Goal: Complete application form

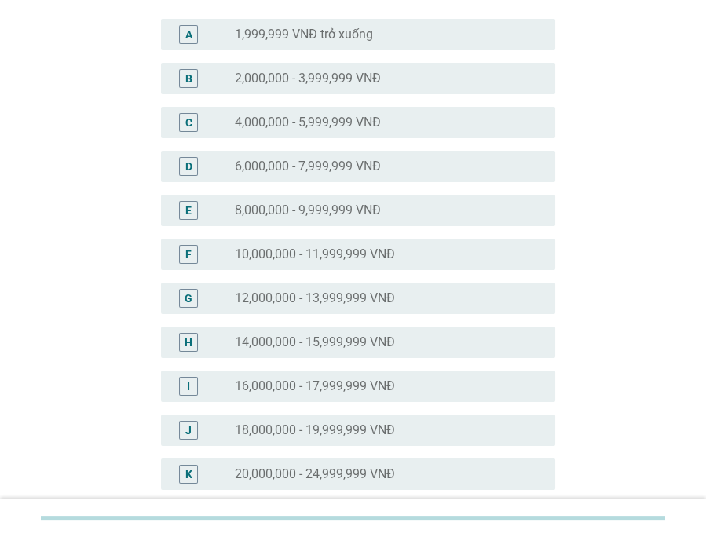
scroll to position [214, 0]
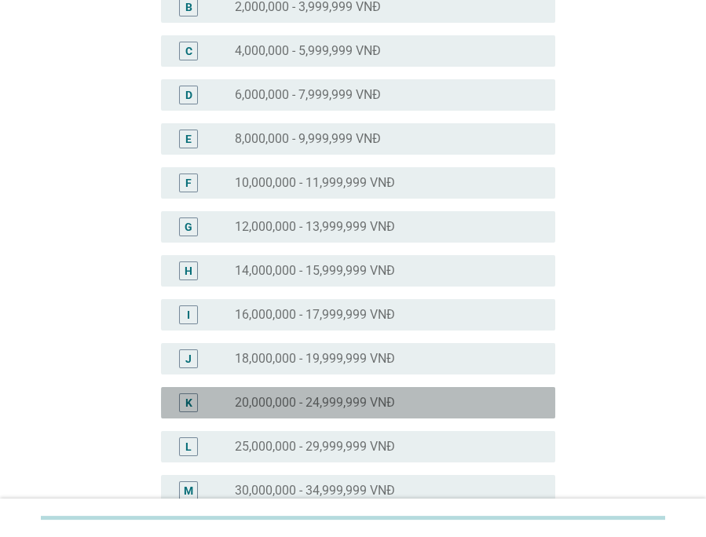
click at [365, 415] on div "K radio_button_unchecked 20,000,000 - 24,999,999 VNĐ" at bounding box center [358, 402] width 394 height 31
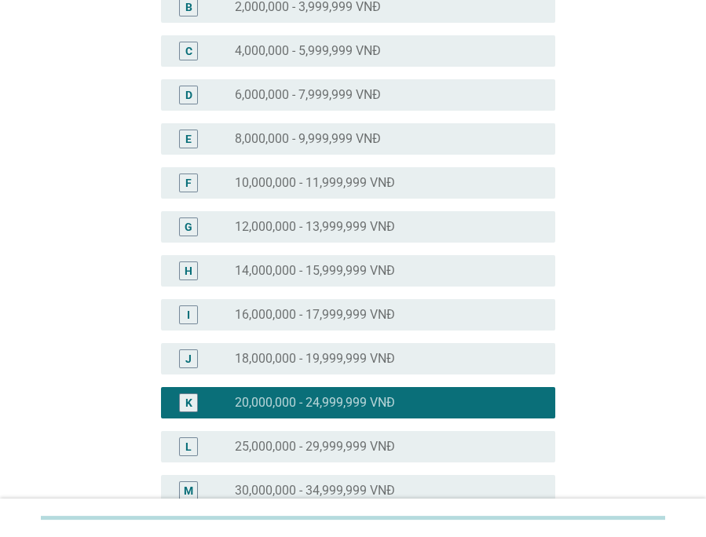
scroll to position [714, 0]
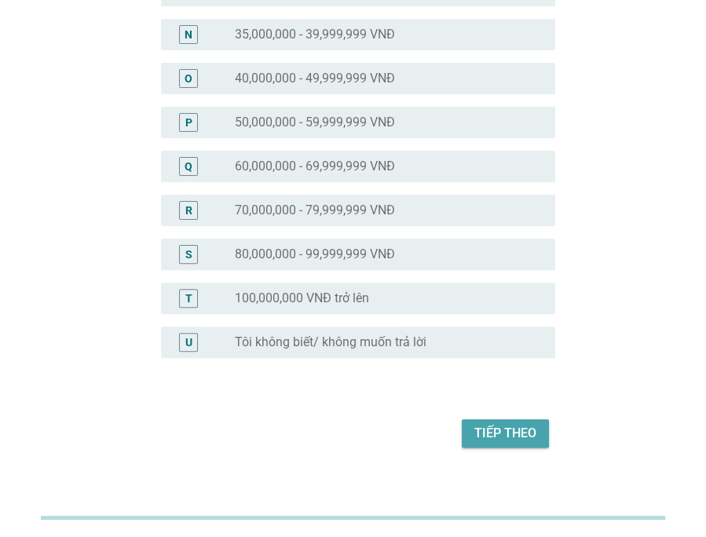
click at [495, 430] on div "Tiếp theo" at bounding box center [506, 433] width 62 height 19
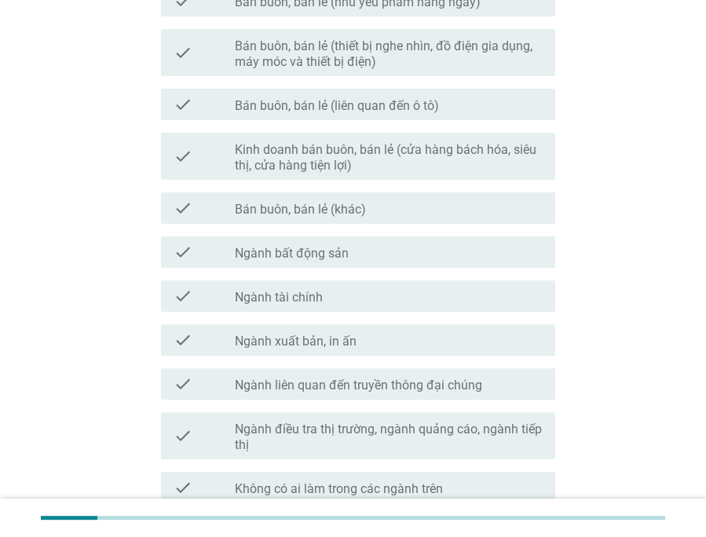
scroll to position [786, 0]
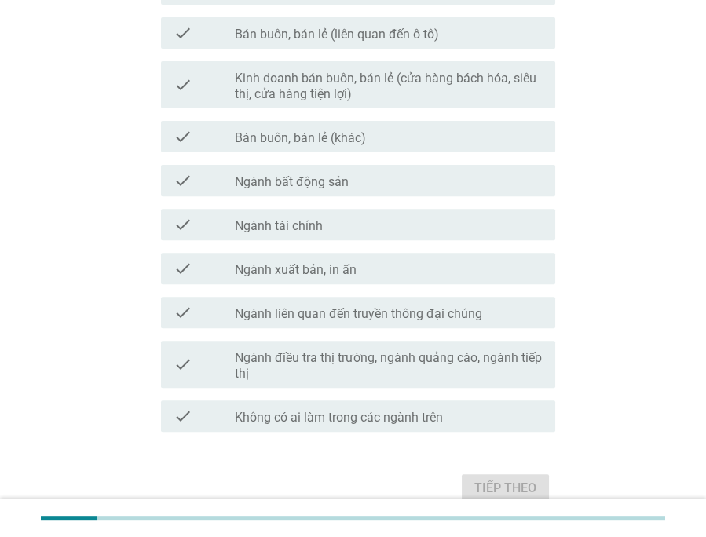
click at [495, 430] on div "check check_box_outline_blank Không có ai làm trong các ngành trên" at bounding box center [358, 416] width 394 height 31
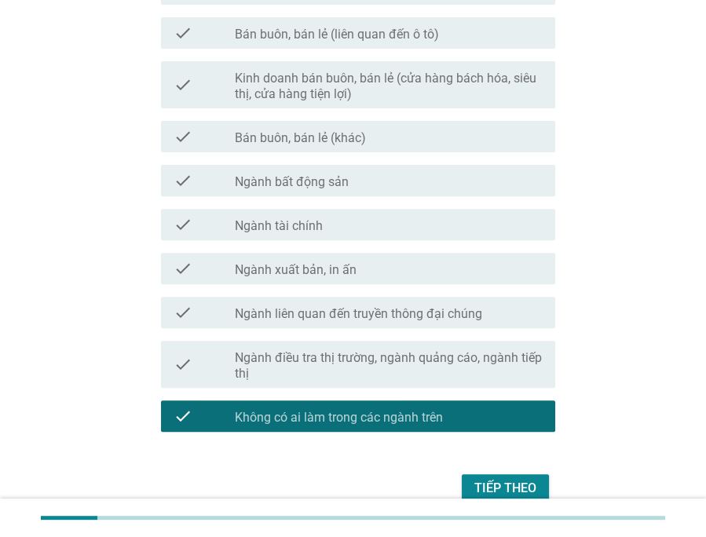
click at [492, 485] on div "Tiếp theo" at bounding box center [506, 488] width 62 height 19
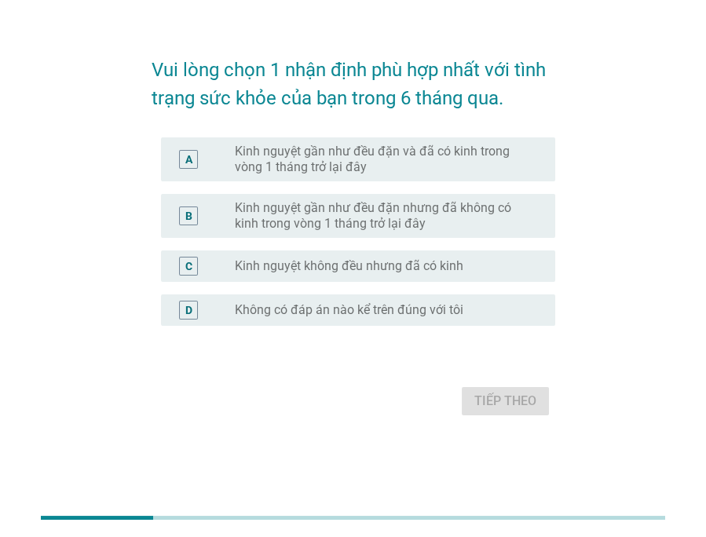
scroll to position [0, 0]
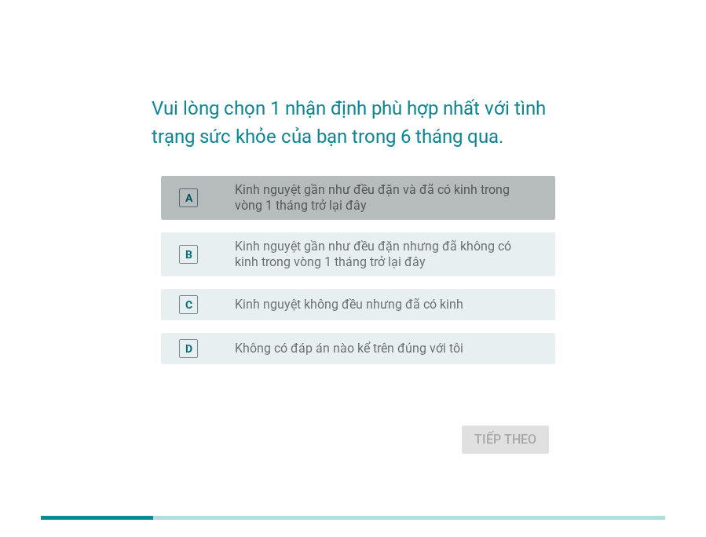
click at [488, 185] on label "Kinh nguyệt gần như đều đặn và đã có kinh trong vòng 1 tháng trở lại đây" at bounding box center [382, 197] width 295 height 31
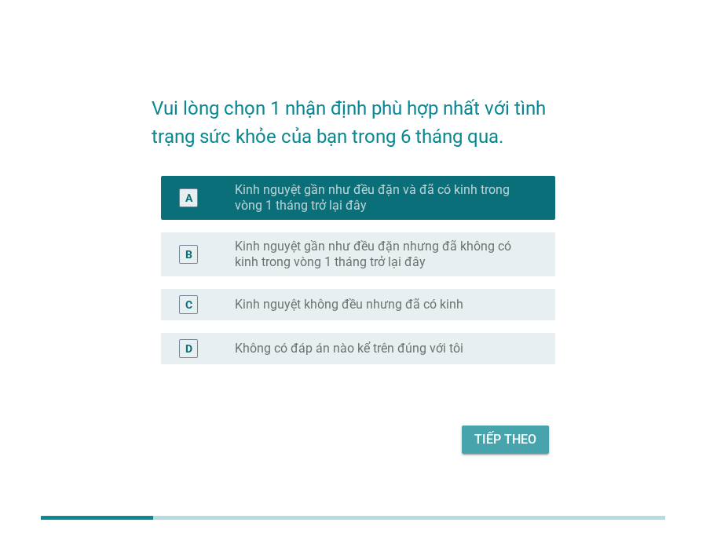
click at [517, 445] on div "Tiếp theo" at bounding box center [506, 440] width 62 height 19
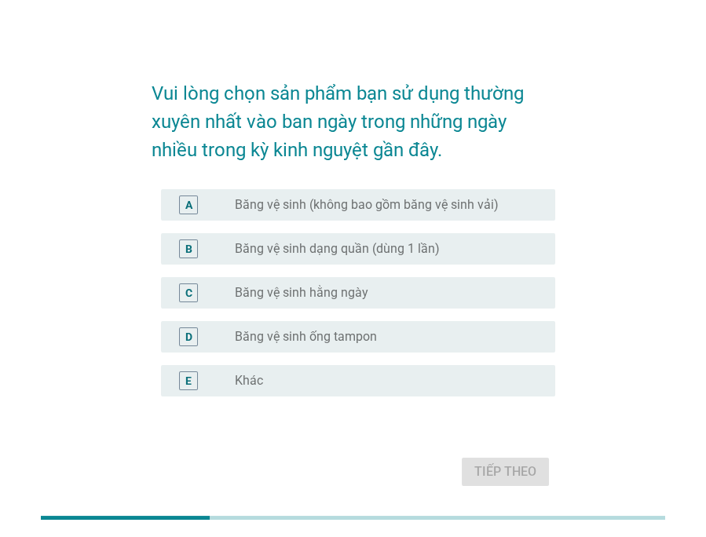
click at [468, 196] on div "radio_button_unchecked Băng vệ sinh (không bao gồm băng vệ sinh vải)" at bounding box center [389, 205] width 308 height 19
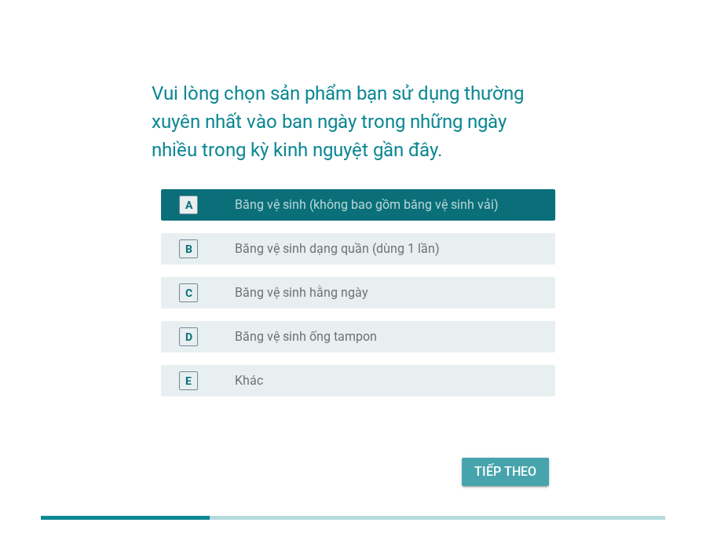
click at [523, 479] on div "Tiếp theo" at bounding box center [506, 472] width 62 height 19
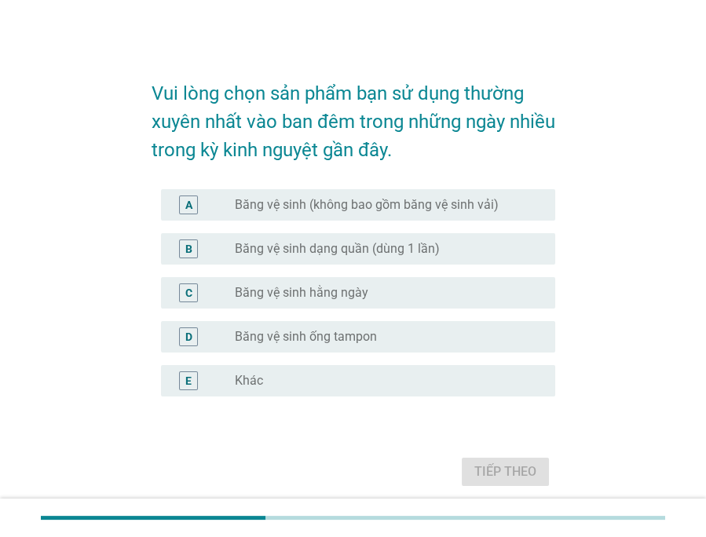
click at [463, 199] on label "Băng vệ sinh (không bao gồm băng vệ sinh vải)" at bounding box center [367, 205] width 264 height 16
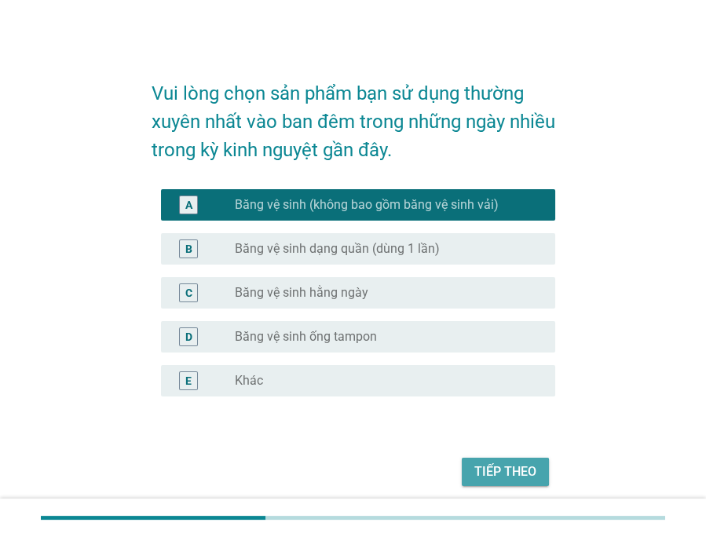
click at [509, 471] on div "Tiếp theo" at bounding box center [506, 472] width 62 height 19
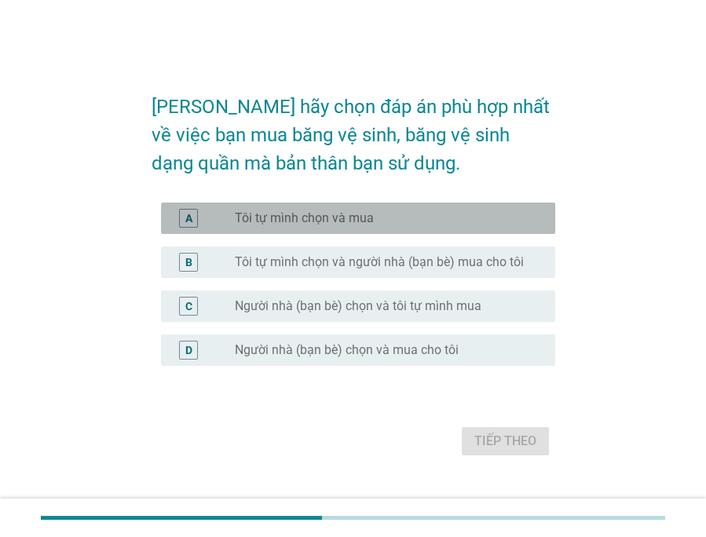
click at [384, 217] on div "radio_button_unchecked Tôi tự mình chọn và mua" at bounding box center [382, 219] width 295 height 16
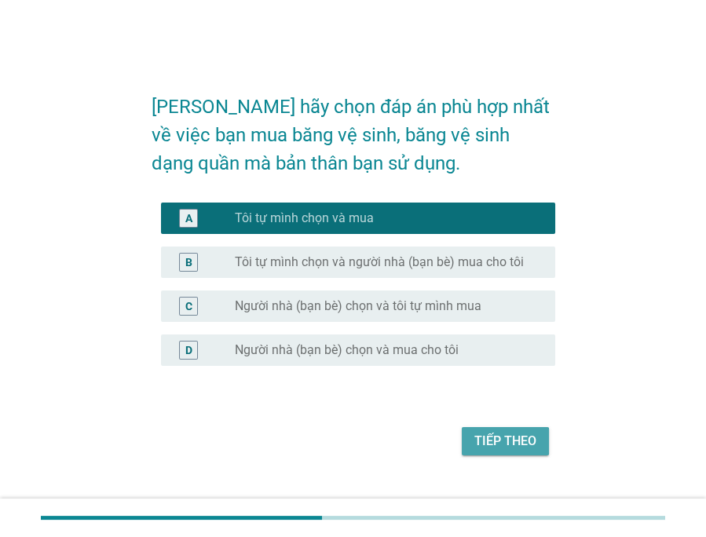
click at [467, 442] on button "Tiếp theo" at bounding box center [505, 441] width 87 height 28
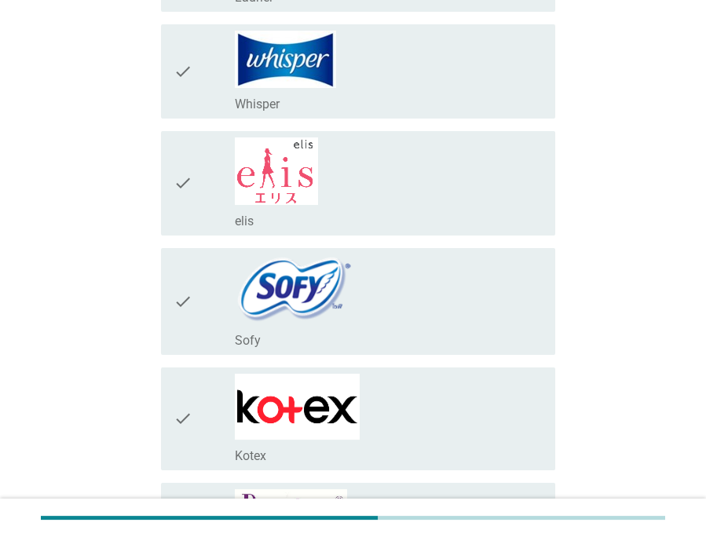
scroll to position [428, 0]
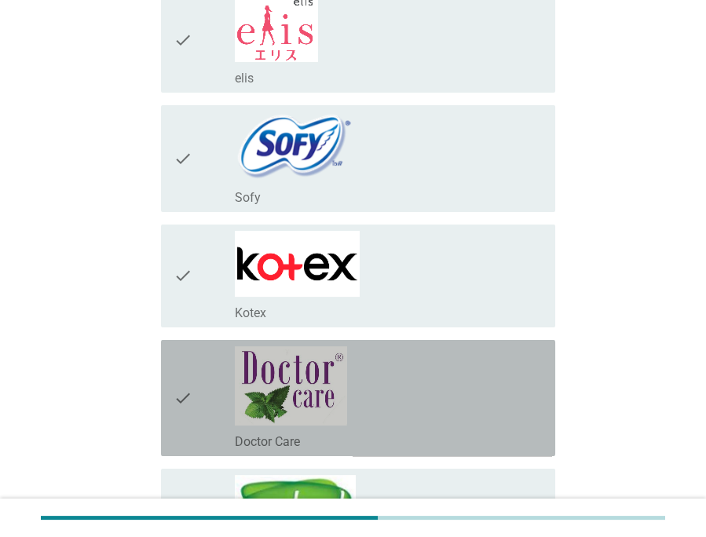
click at [480, 343] on div "check check_box_outline_blank Doctor Care" at bounding box center [358, 398] width 394 height 116
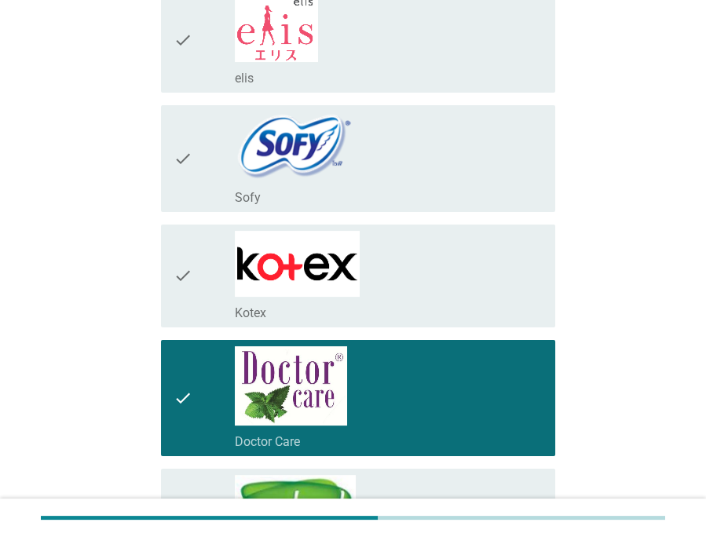
click at [480, 343] on div "check check_box_outline_blank Doctor Care" at bounding box center [358, 398] width 394 height 116
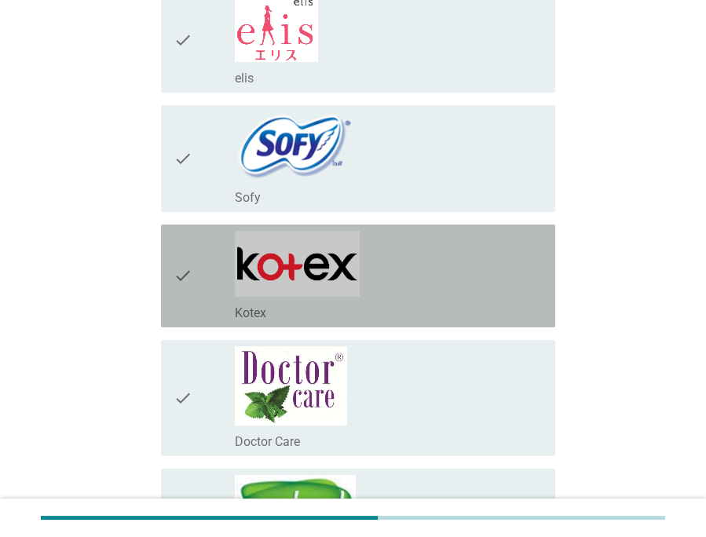
click at [471, 268] on div "check_box_outline_blank Kotex" at bounding box center [389, 276] width 308 height 90
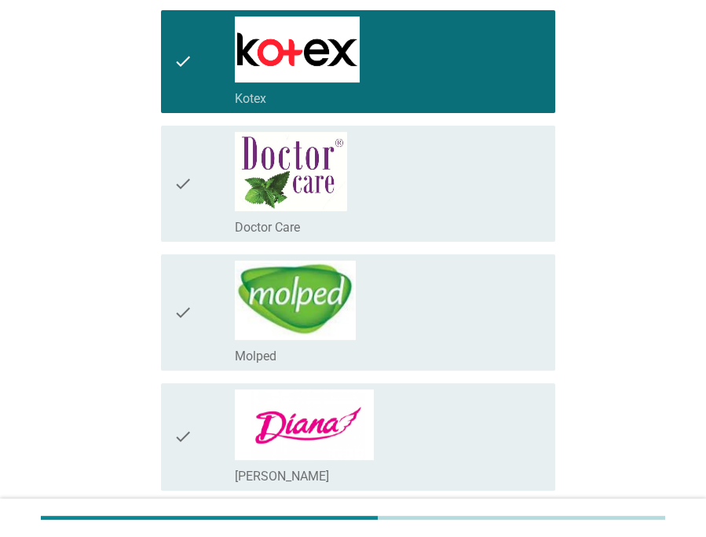
scroll to position [786, 0]
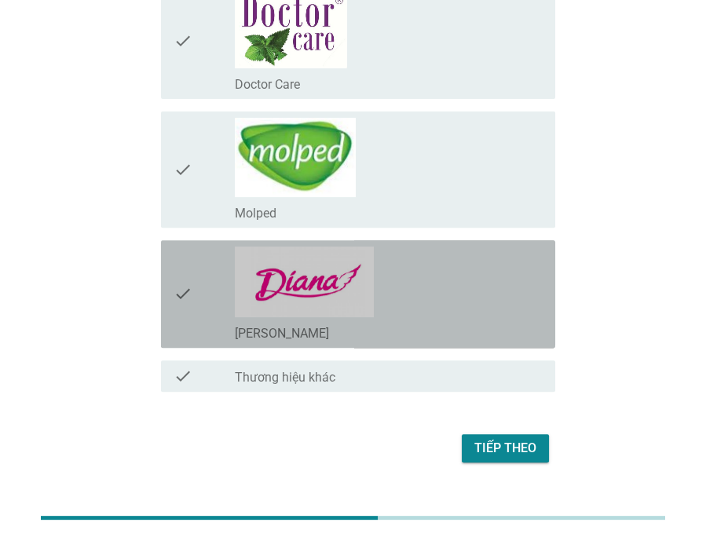
click at [466, 288] on div "check_box_outline_blank [PERSON_NAME]" at bounding box center [389, 294] width 308 height 95
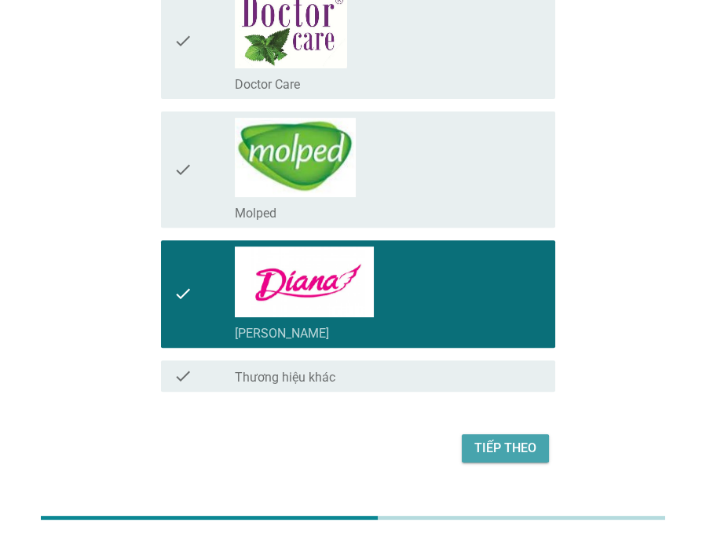
click at [507, 441] on div "Tiếp theo" at bounding box center [506, 448] width 62 height 19
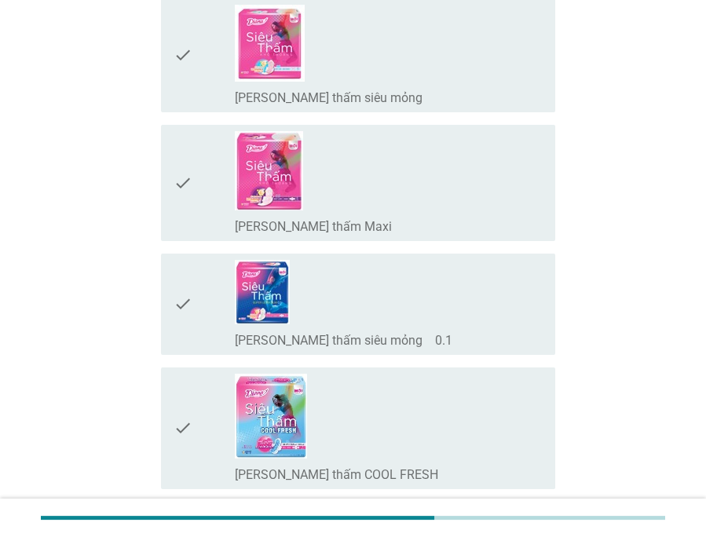
scroll to position [428, 0]
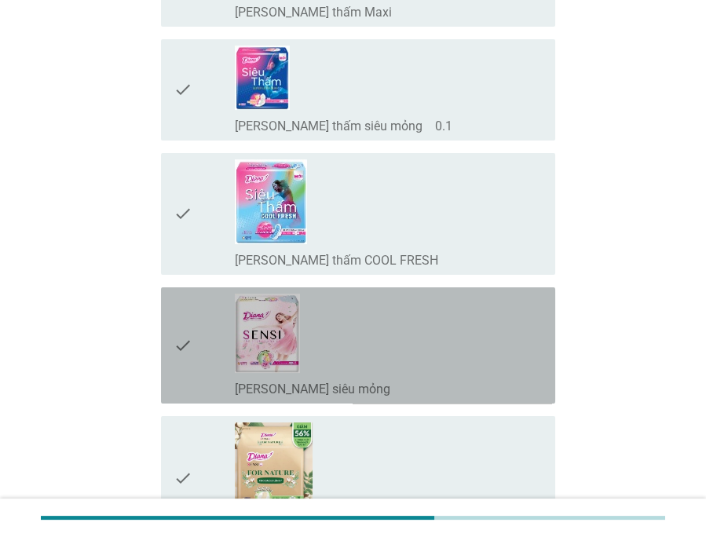
click at [509, 385] on div "check_box_outline_blank [PERSON_NAME] SENSI siêu mỏng" at bounding box center [389, 388] width 308 height 19
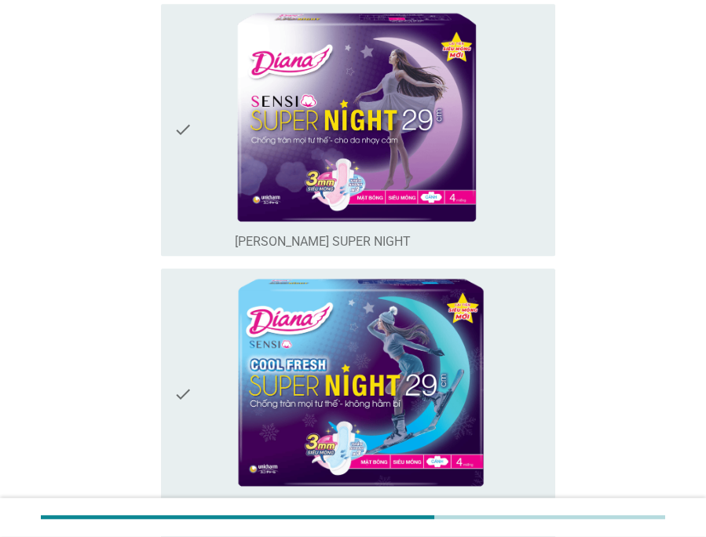
scroll to position [1571, 0]
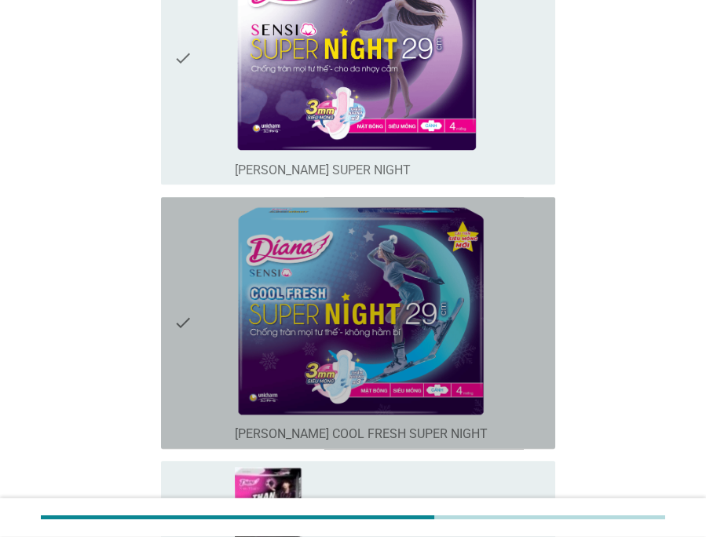
click at [490, 366] on div "check_box_outline_blank [PERSON_NAME] SENSI COOL FRESH SUPER NIGHT" at bounding box center [389, 323] width 308 height 240
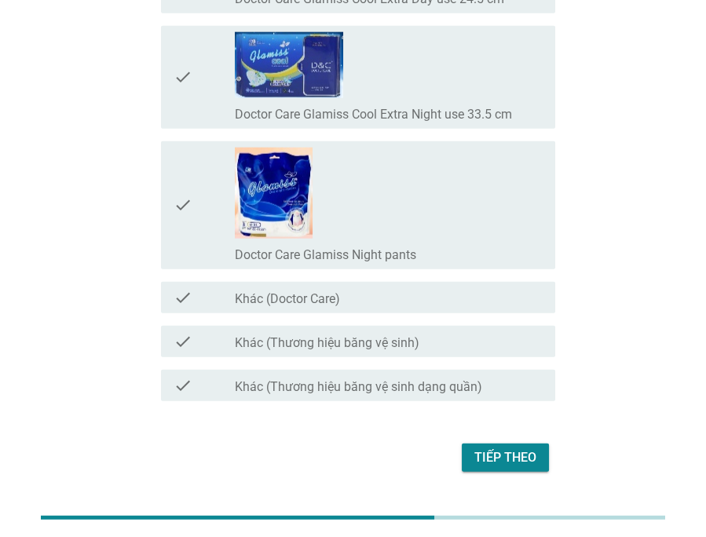
scroll to position [12868, 0]
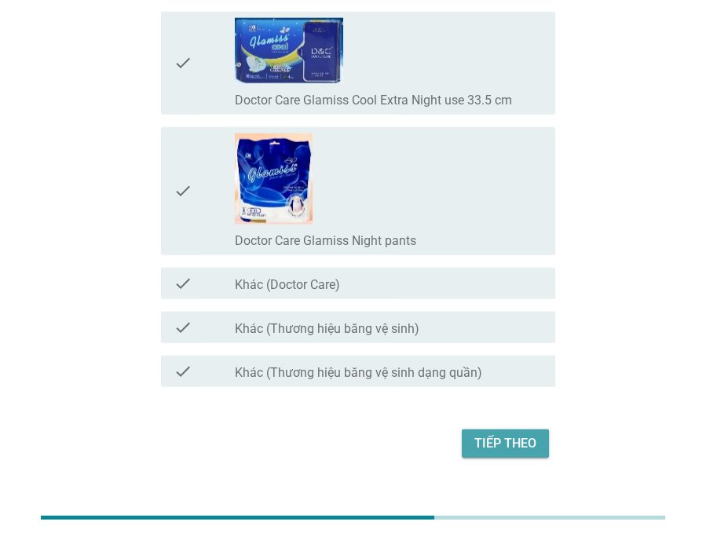
click at [501, 434] on div "Tiếp theo" at bounding box center [506, 443] width 62 height 19
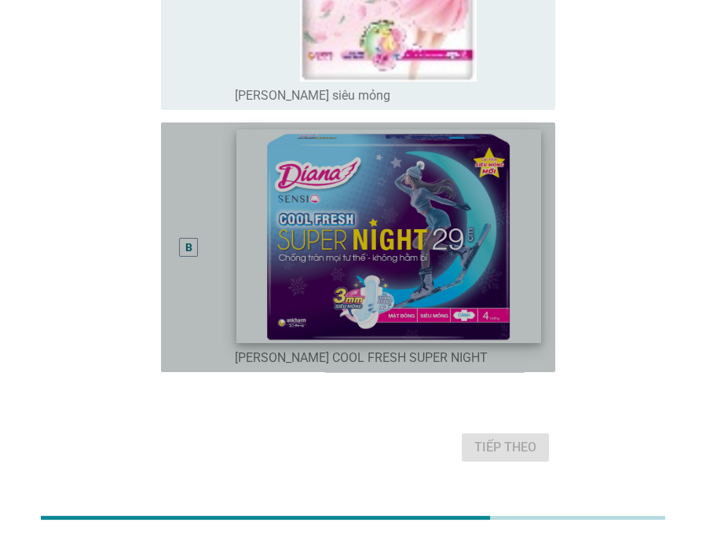
click at [438, 266] on img at bounding box center [388, 236] width 305 height 213
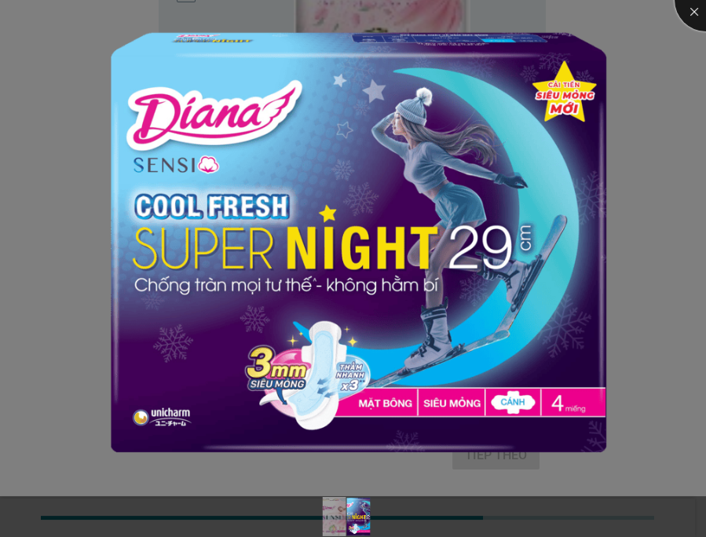
click at [677, 11] on div at bounding box center [706, 0] width 63 height 63
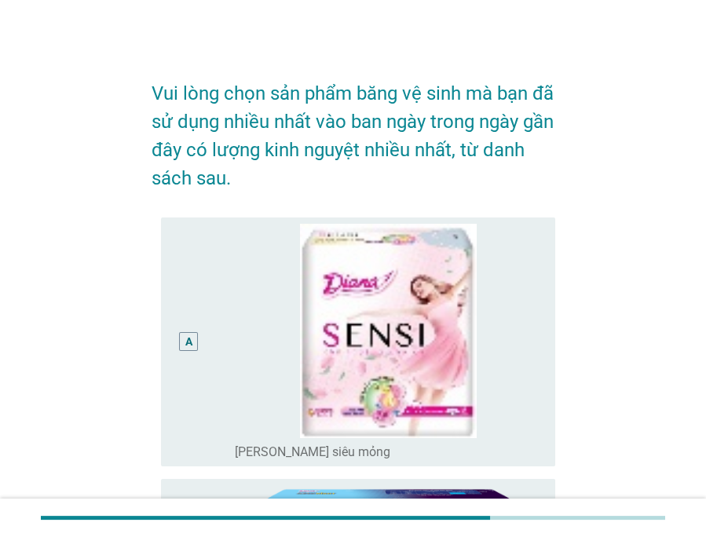
scroll to position [357, 0]
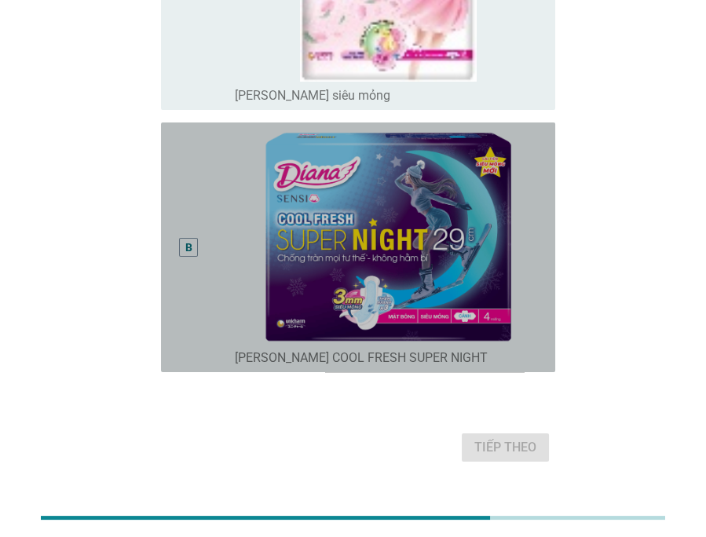
click at [186, 244] on div "B" at bounding box center [188, 247] width 7 height 16
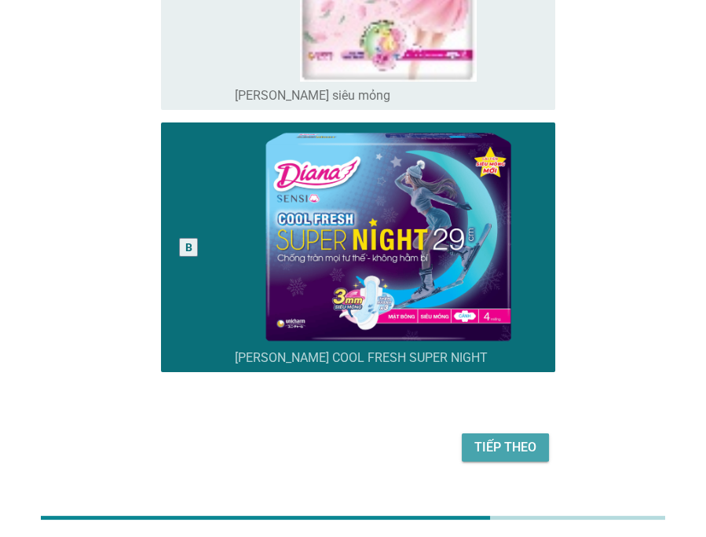
click at [503, 449] on div "Tiếp theo" at bounding box center [506, 447] width 62 height 19
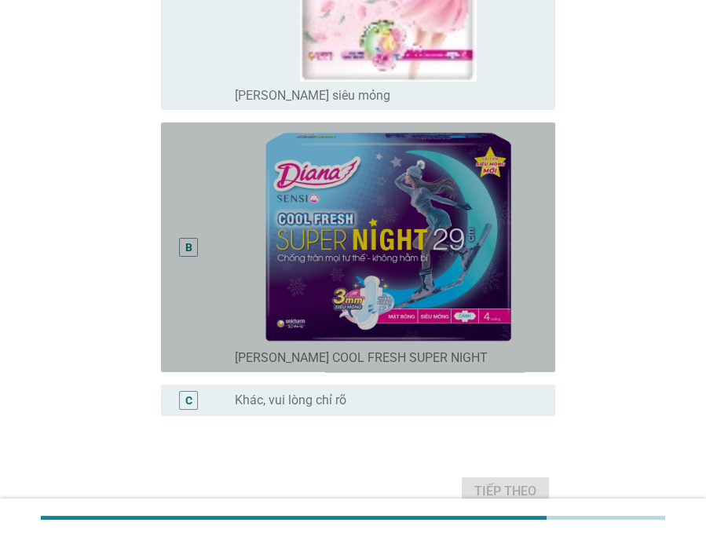
click at [183, 243] on div "B" at bounding box center [188, 247] width 19 height 19
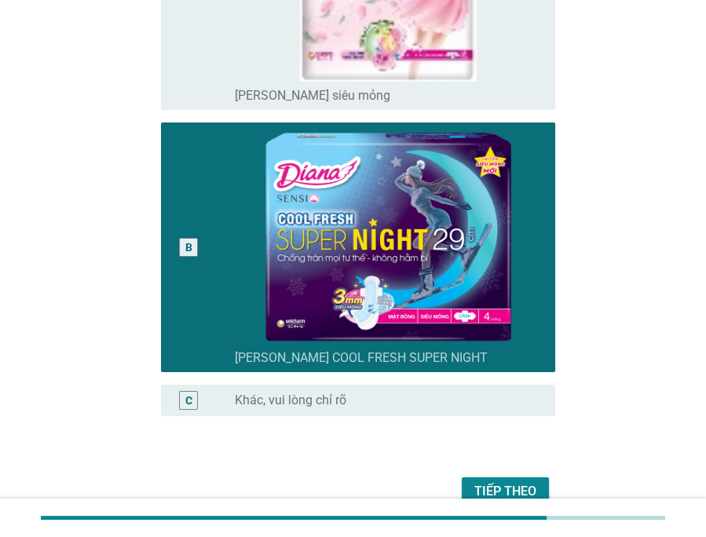
click at [511, 483] on div "Tiếp theo" at bounding box center [506, 491] width 62 height 19
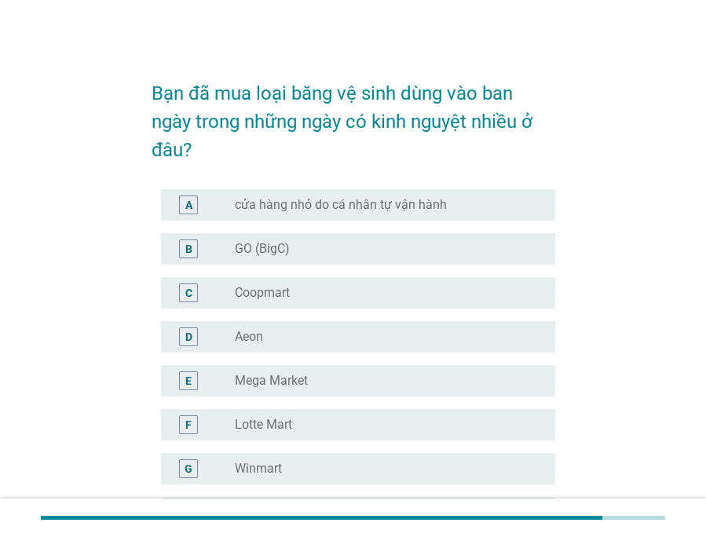
click at [315, 253] on div "radio_button_unchecked GO (BigC)" at bounding box center [382, 249] width 295 height 16
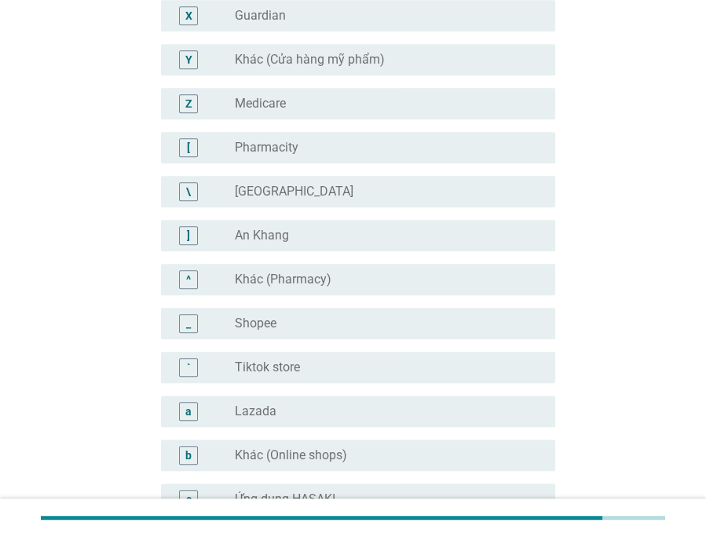
scroll to position [1595, 0]
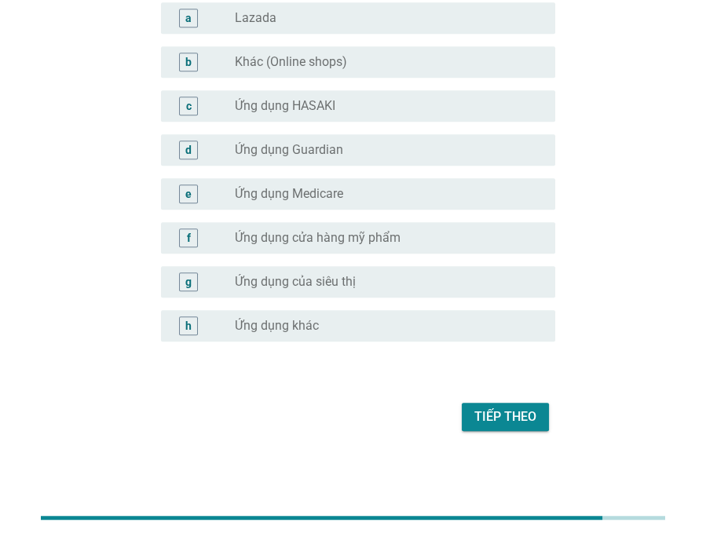
click at [511, 416] on div "Tiếp theo" at bounding box center [506, 417] width 62 height 19
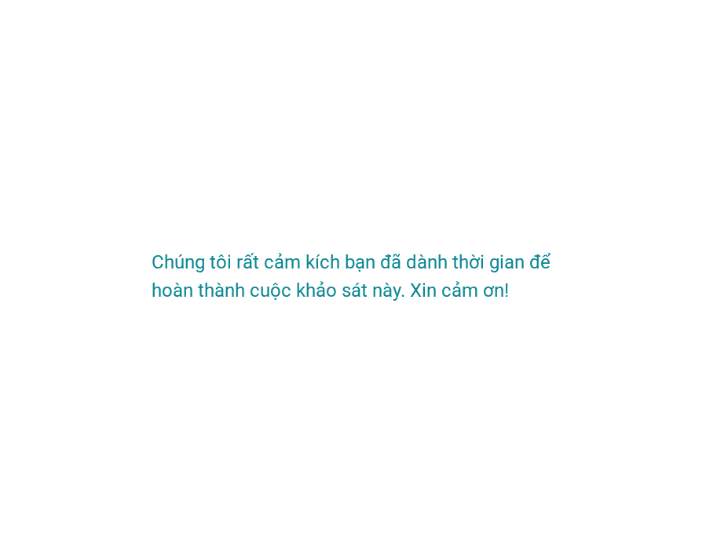
scroll to position [0, 0]
